Goal: Information Seeking & Learning: Learn about a topic

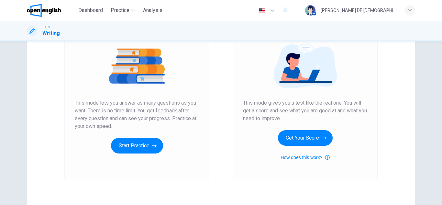
scroll to position [37, 0]
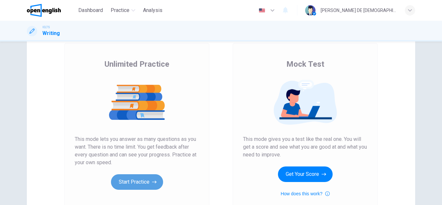
click at [129, 188] on button "Start Practice" at bounding box center [137, 182] width 52 height 16
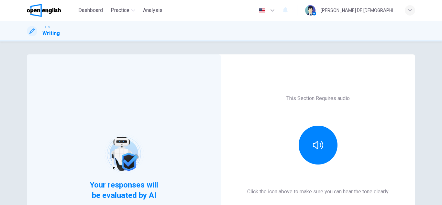
scroll to position [108, 0]
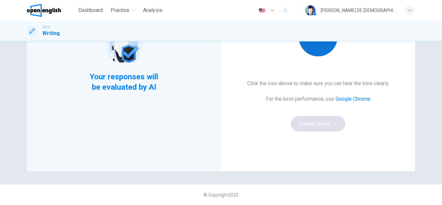
click at [321, 50] on button "button" at bounding box center [317, 36] width 39 height 39
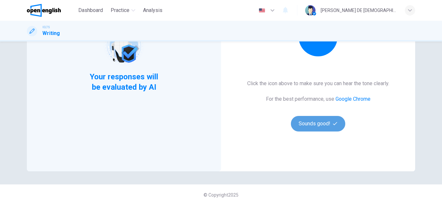
click at [301, 128] on button "Sounds good!" at bounding box center [318, 124] width 54 height 16
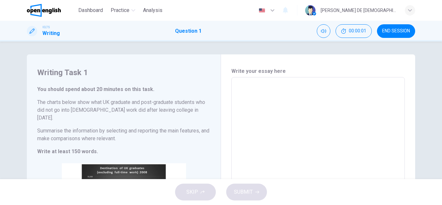
scroll to position [7, 0]
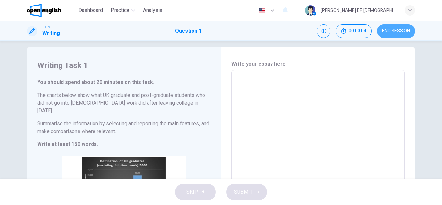
click at [387, 27] on button "END SESSION" at bounding box center [396, 31] width 38 height 14
click at [261, 92] on textarea at bounding box center [318, 169] width 164 height 188
type textarea "*"
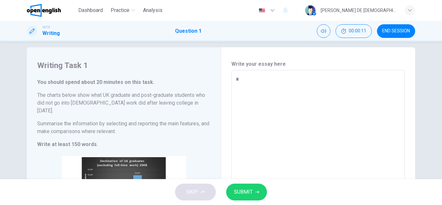
type textarea "*"
click at [199, 187] on div "SKIP SUBMIT" at bounding box center [221, 192] width 442 height 26
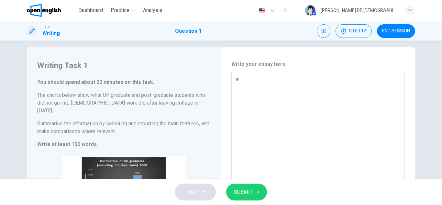
click at [199, 187] on div "SKIP SUBMIT" at bounding box center [221, 192] width 442 height 26
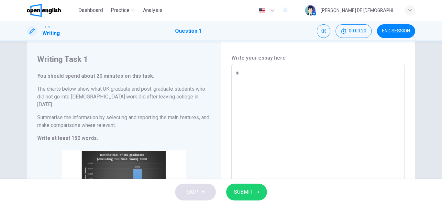
scroll to position [0, 0]
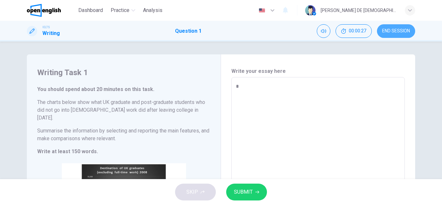
click at [389, 37] on button "END SESSION" at bounding box center [396, 31] width 38 height 14
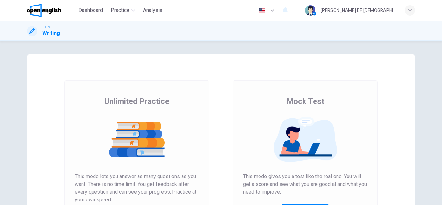
scroll to position [78, 0]
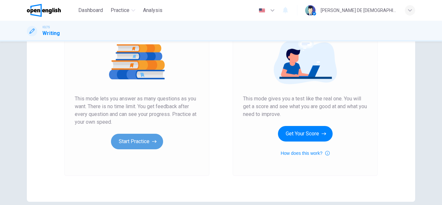
click at [143, 143] on button "Start Practice" at bounding box center [137, 142] width 52 height 16
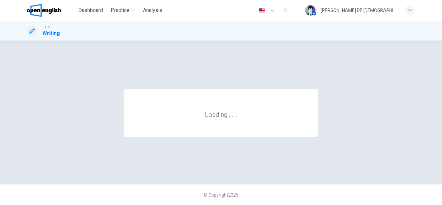
scroll to position [0, 0]
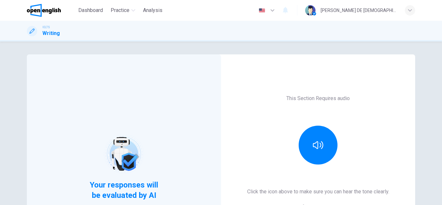
click at [301, 100] on h6 "This Section Requires audio" at bounding box center [317, 98] width 63 height 8
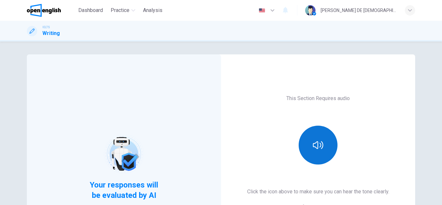
drag, startPoint x: 301, startPoint y: 100, endPoint x: 315, endPoint y: 136, distance: 39.4
click at [315, 136] on div "This Section Requires audio Click the icon above to make sure you can hear the …" at bounding box center [318, 166] width 194 height 225
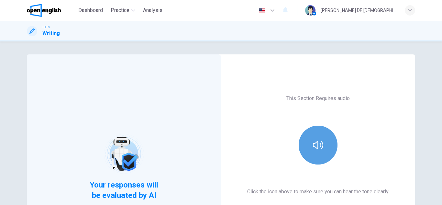
click at [315, 136] on button "button" at bounding box center [317, 144] width 39 height 39
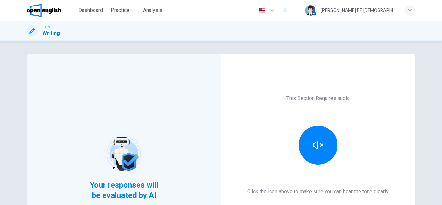
scroll to position [108, 0]
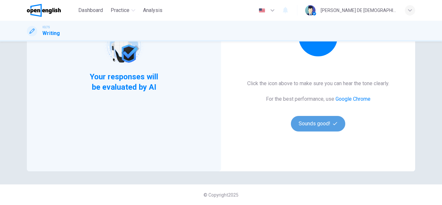
click at [318, 127] on button "Sounds good!" at bounding box center [318, 124] width 54 height 16
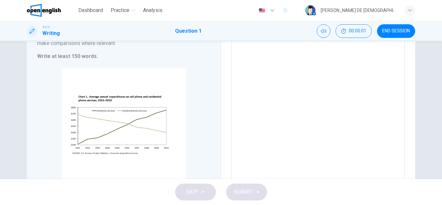
drag, startPoint x: 427, startPoint y: 119, endPoint x: 426, endPoint y: 77, distance: 41.7
click at [426, 77] on div "Writing Task 1 You should spend about 20 minutes on this task. The graph below …" at bounding box center [221, 109] width 442 height 137
click at [389, 27] on button "END SESSION" at bounding box center [396, 31] width 38 height 14
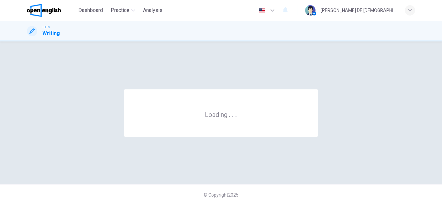
scroll to position [0, 0]
